Goal: Task Accomplishment & Management: Complete application form

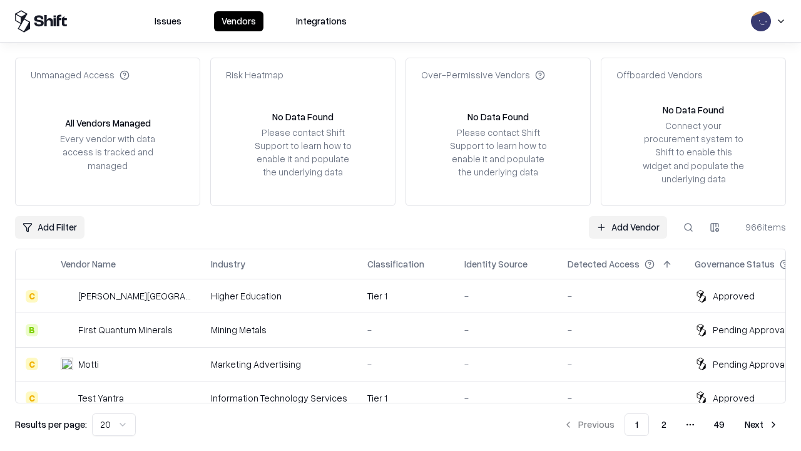
click at [628, 227] on link "Add Vendor" at bounding box center [628, 227] width 78 height 23
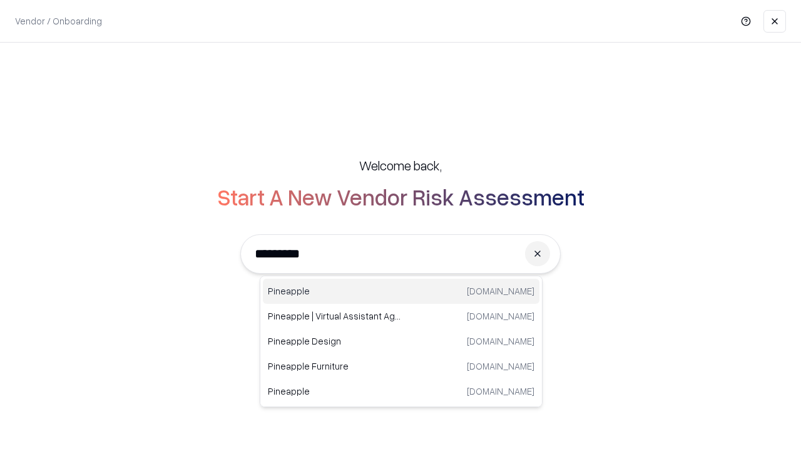
click at [401, 291] on div "Pineapple [DOMAIN_NAME]" at bounding box center [401, 290] width 277 height 25
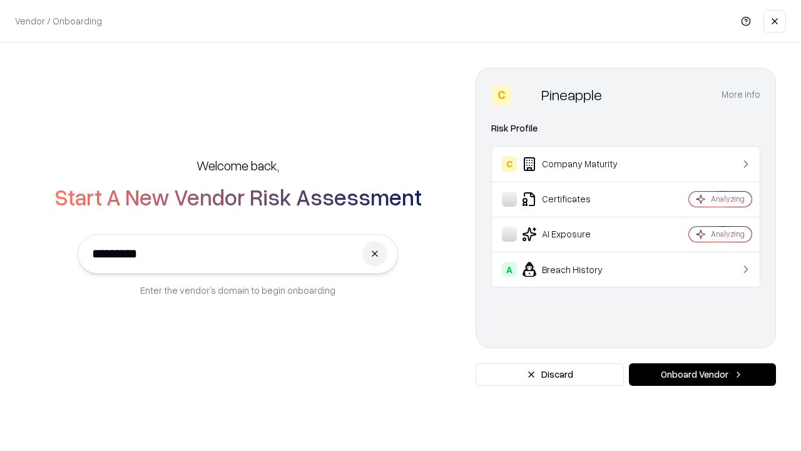
type input "*********"
click at [702, 374] on button "Onboard Vendor" at bounding box center [702, 374] width 147 height 23
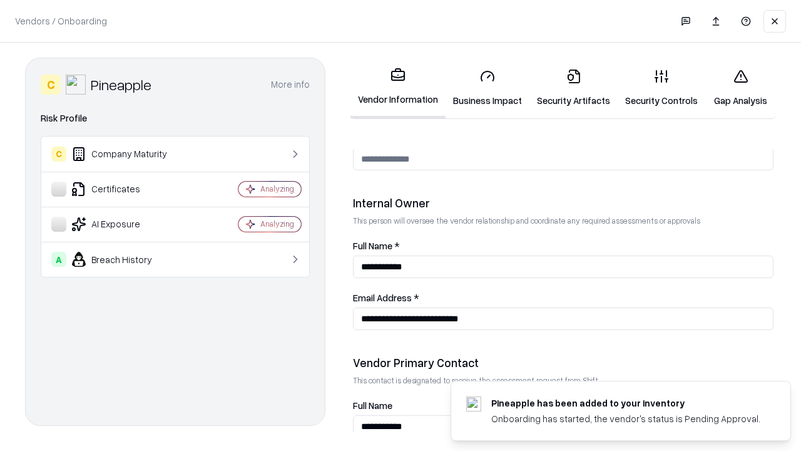
scroll to position [648, 0]
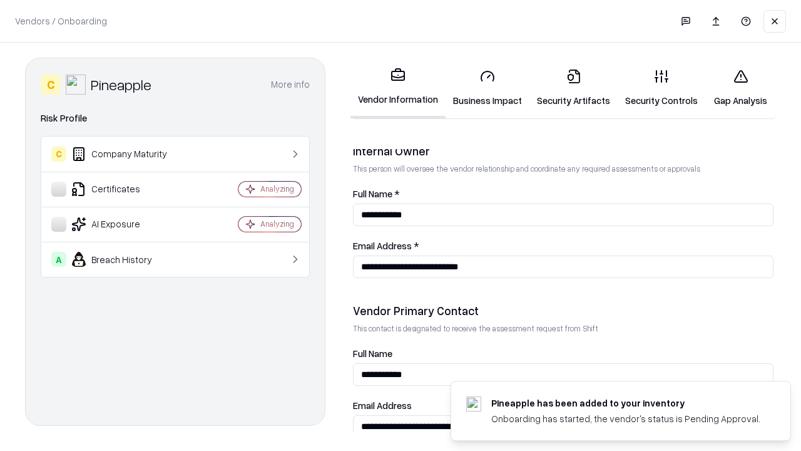
click at [487, 88] on link "Business Impact" at bounding box center [487, 88] width 84 height 58
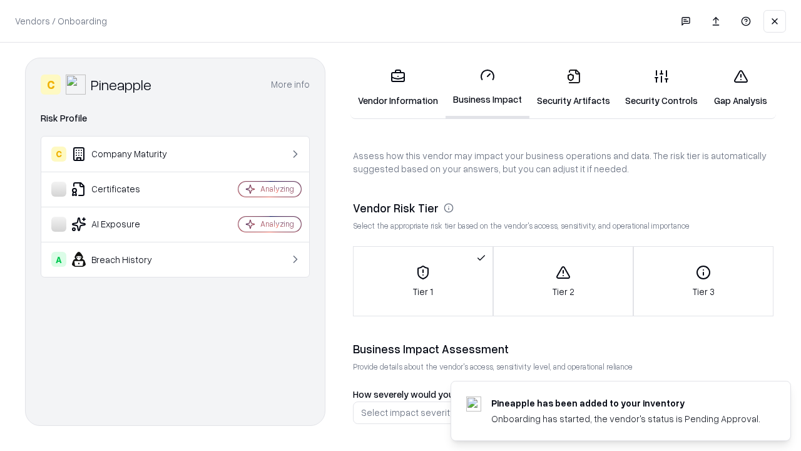
click at [573, 88] on link "Security Artifacts" at bounding box center [573, 88] width 88 height 58
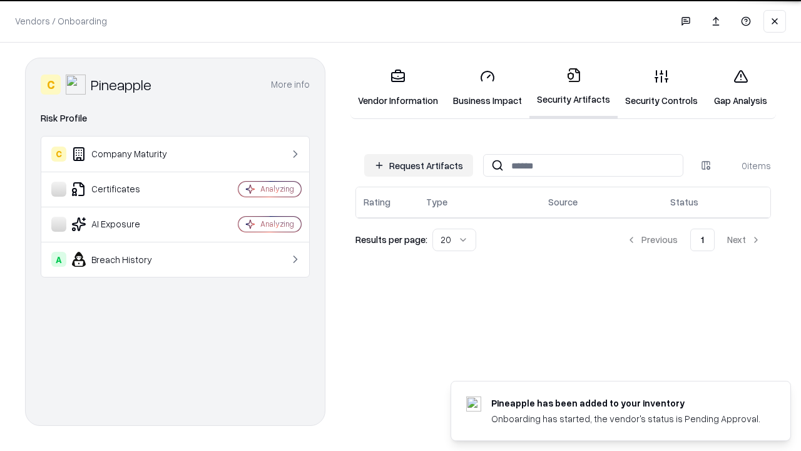
click at [419, 164] on button "Request Artifacts" at bounding box center [418, 165] width 109 height 23
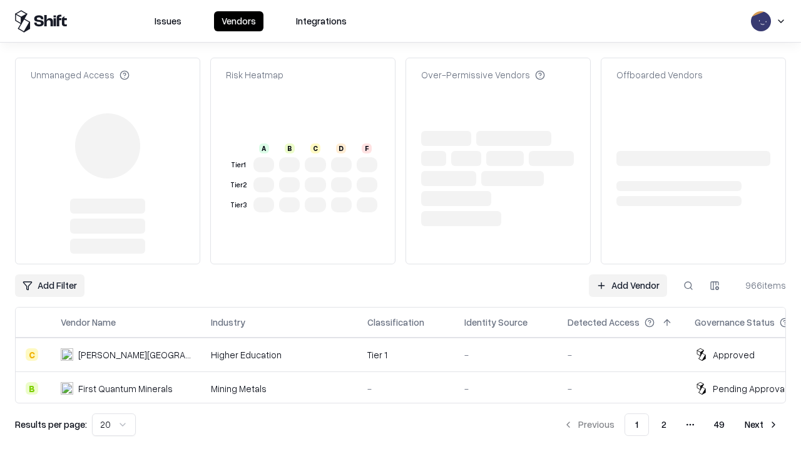
click at [628, 274] on link "Add Vendor" at bounding box center [628, 285] width 78 height 23
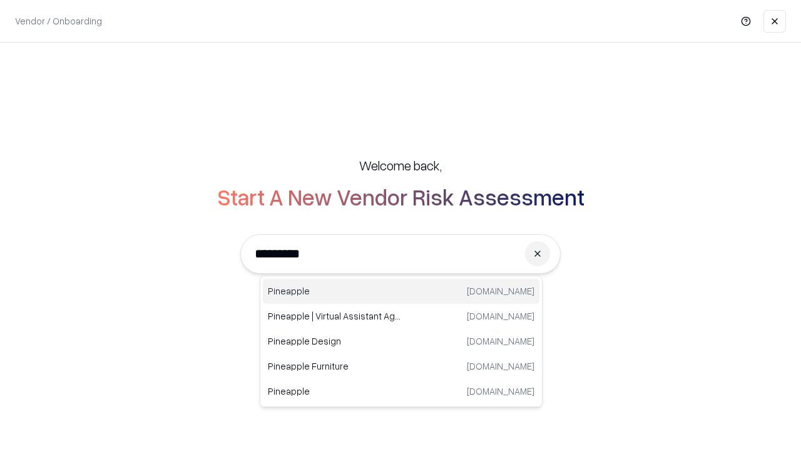
click at [401, 291] on div "Pineapple [DOMAIN_NAME]" at bounding box center [401, 290] width 277 height 25
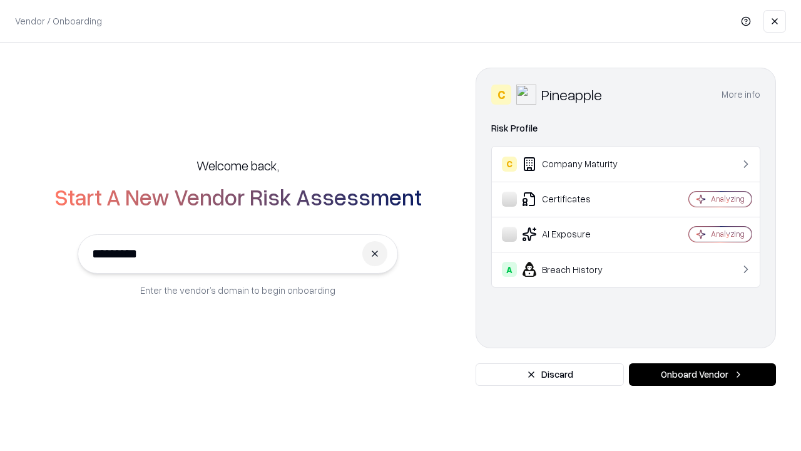
type input "*********"
click at [702, 374] on button "Onboard Vendor" at bounding box center [702, 374] width 147 height 23
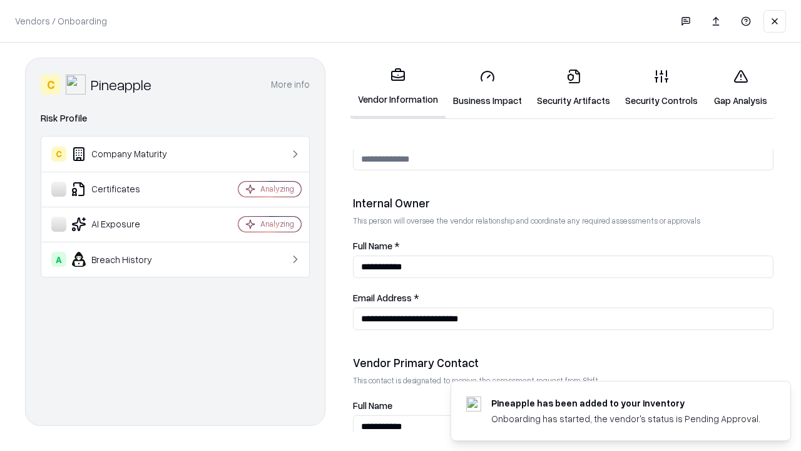
scroll to position [648, 0]
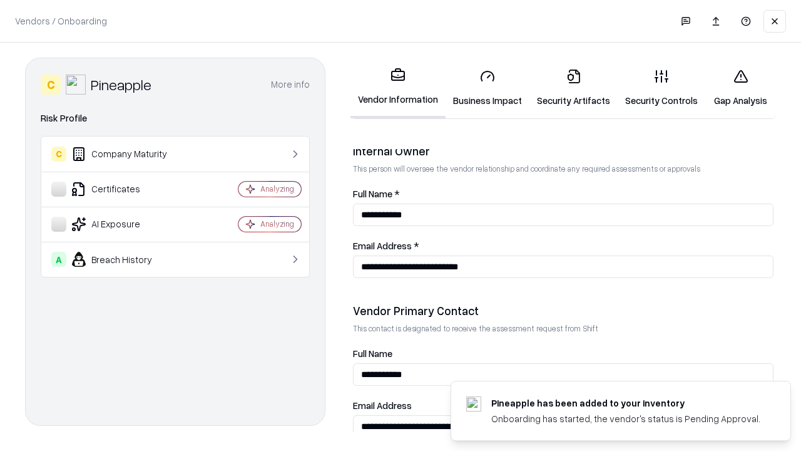
click at [740, 88] on link "Gap Analysis" at bounding box center [740, 88] width 71 height 58
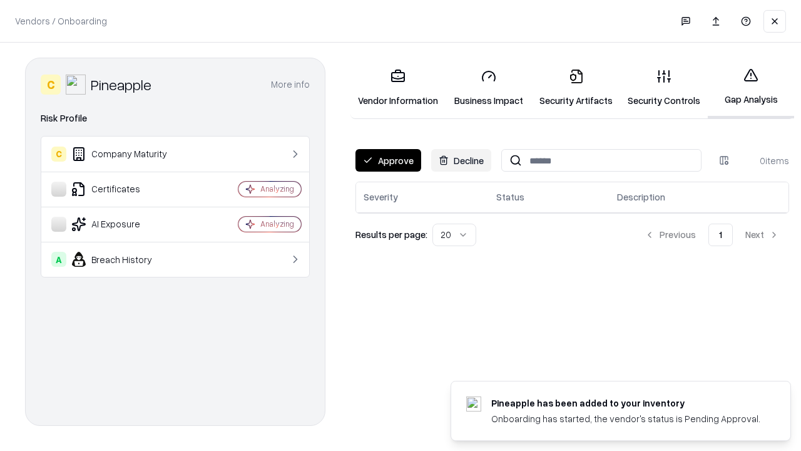
click at [388, 160] on button "Approve" at bounding box center [388, 160] width 66 height 23
